Goal: Task Accomplishment & Management: Manage account settings

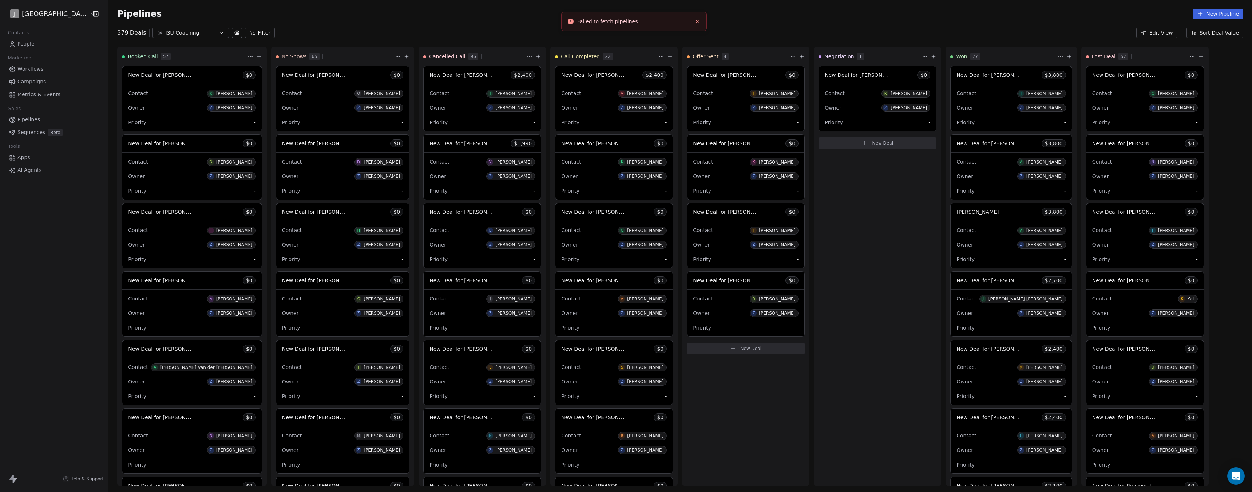
scroll to position [218, 0]
